Goal: Task Accomplishment & Management: Use online tool/utility

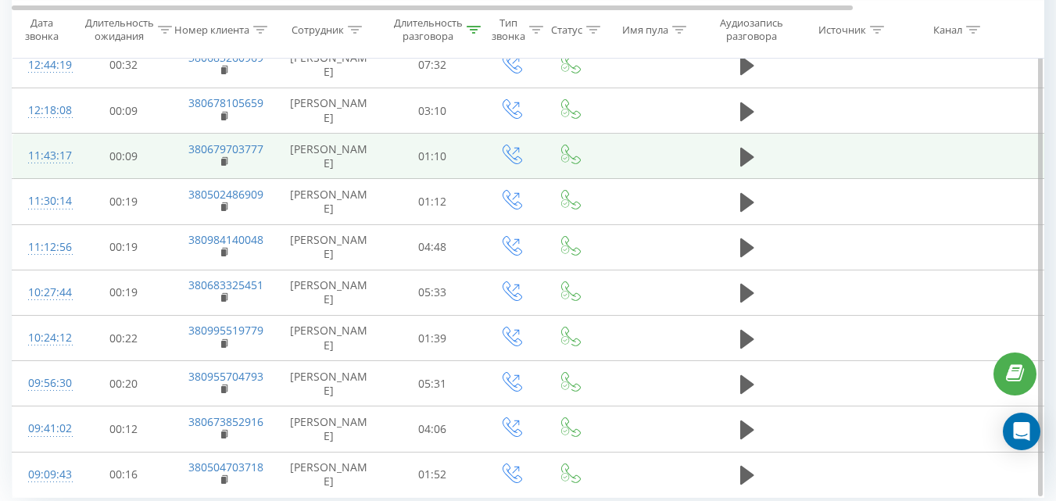
scroll to position [611, 0]
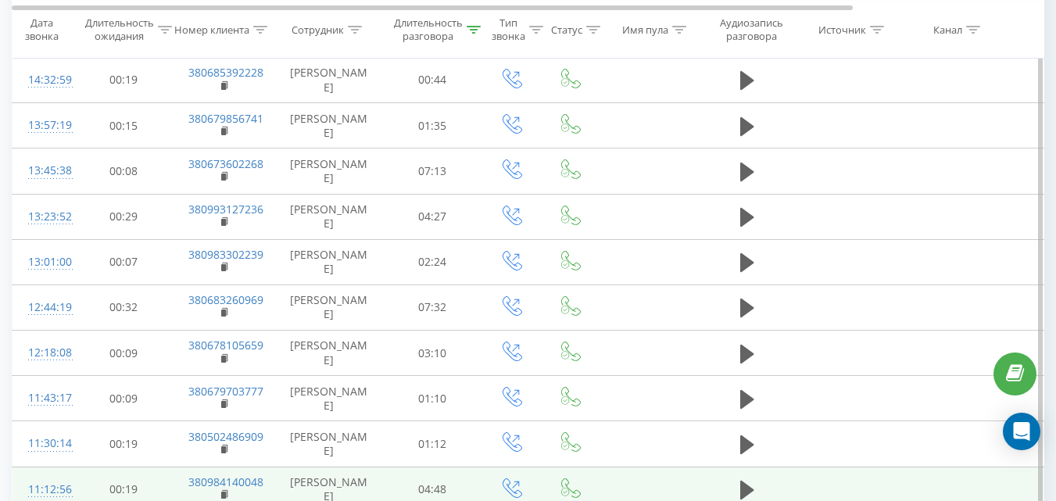
scroll to position [611, 0]
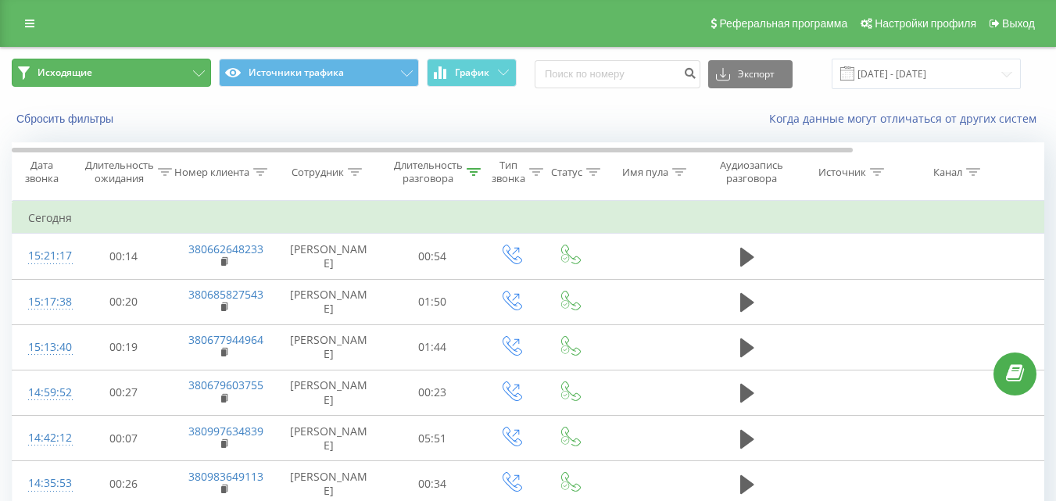
click at [127, 67] on button "Исходящие" at bounding box center [111, 73] width 199 height 28
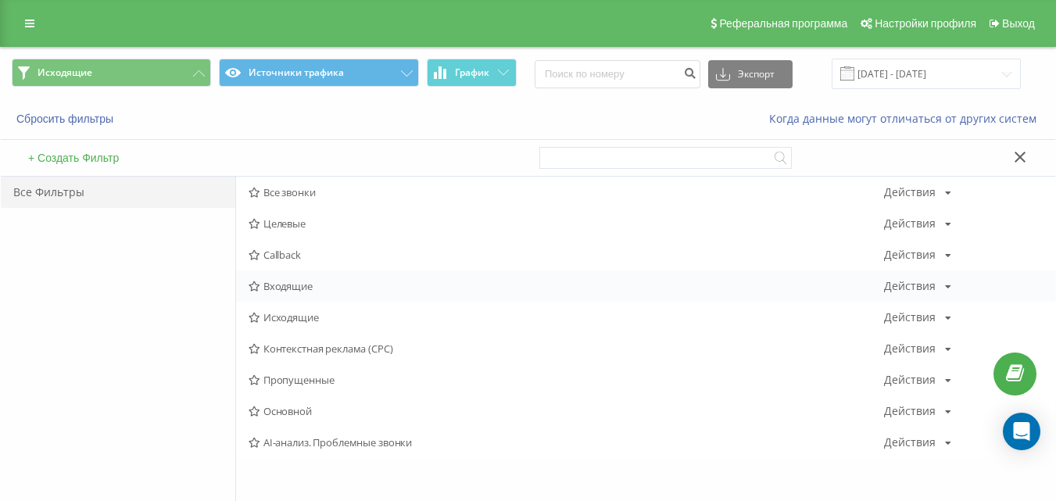
click at [328, 294] on div "Входящие Действия Редактировать Копировать Удалить По умолчанию Поделиться" at bounding box center [645, 285] width 819 height 31
click at [334, 286] on span "Входящие" at bounding box center [567, 286] width 636 height 11
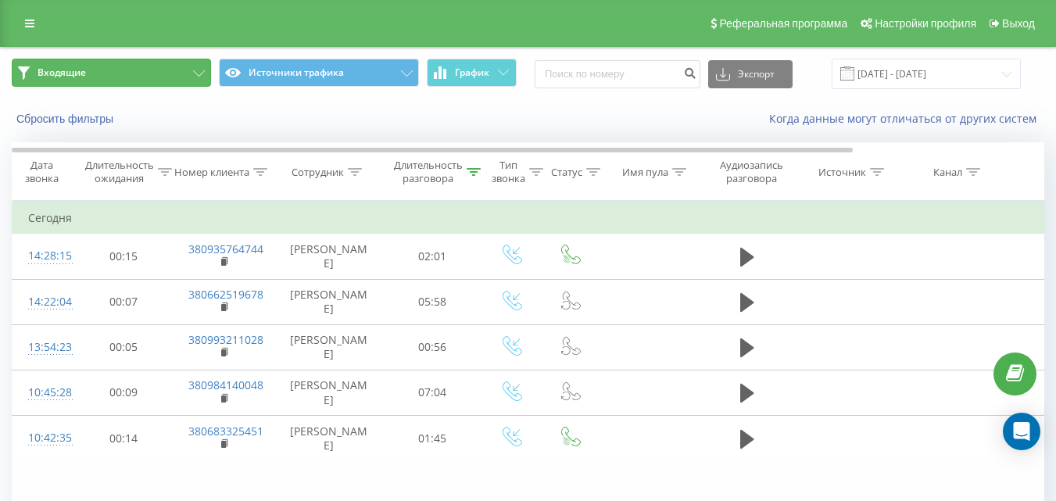
click at [163, 81] on button "Входящие" at bounding box center [111, 73] width 199 height 28
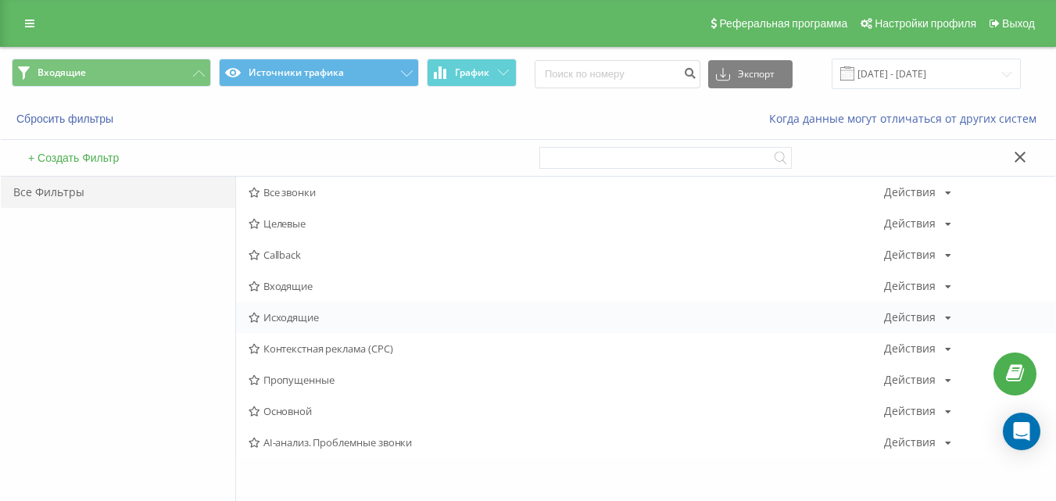
click at [303, 315] on span "Исходящие" at bounding box center [567, 317] width 636 height 11
